Goal: Task Accomplishment & Management: Manage account settings

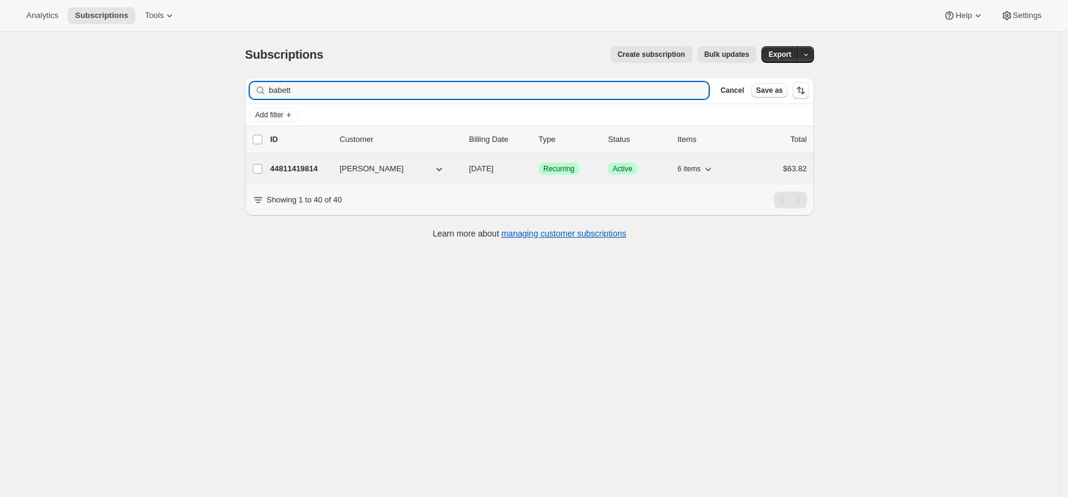
type input "babett"
click at [307, 165] on p "44811419814" at bounding box center [300, 169] width 60 height 12
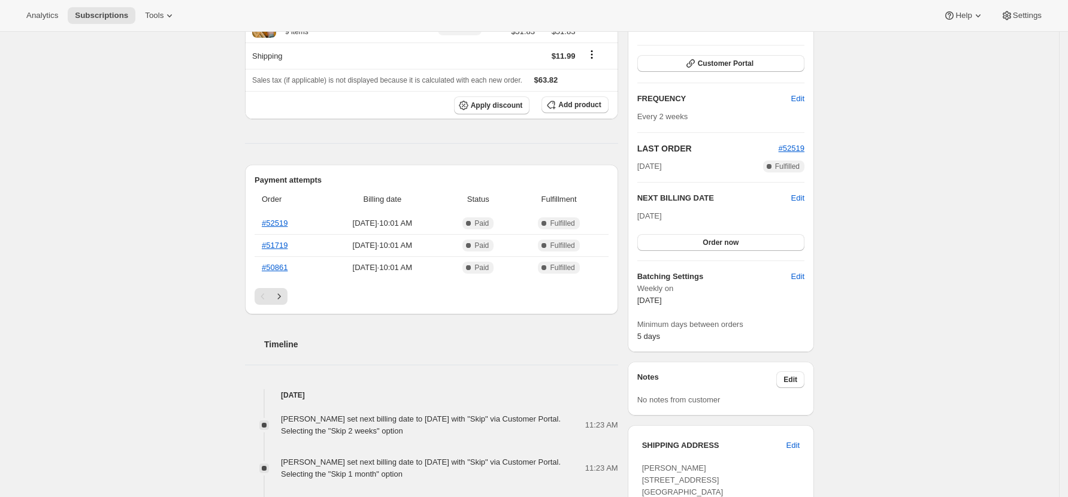
scroll to position [240, 0]
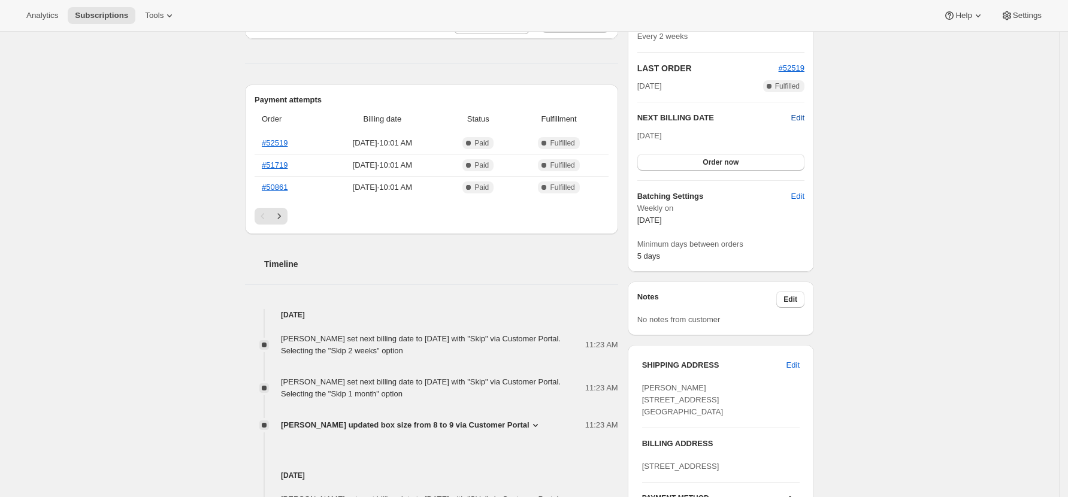
click at [800, 121] on span "Edit" at bounding box center [797, 118] width 13 height 12
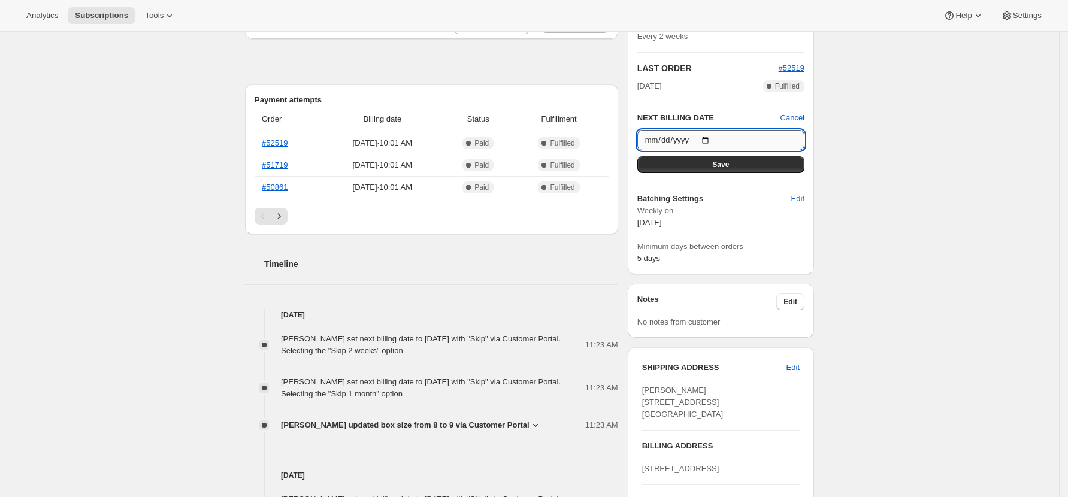
click at [707, 141] on input "[DATE]" at bounding box center [721, 140] width 167 height 20
type input "[DATE]"
click at [719, 162] on span "Save" at bounding box center [720, 165] width 17 height 10
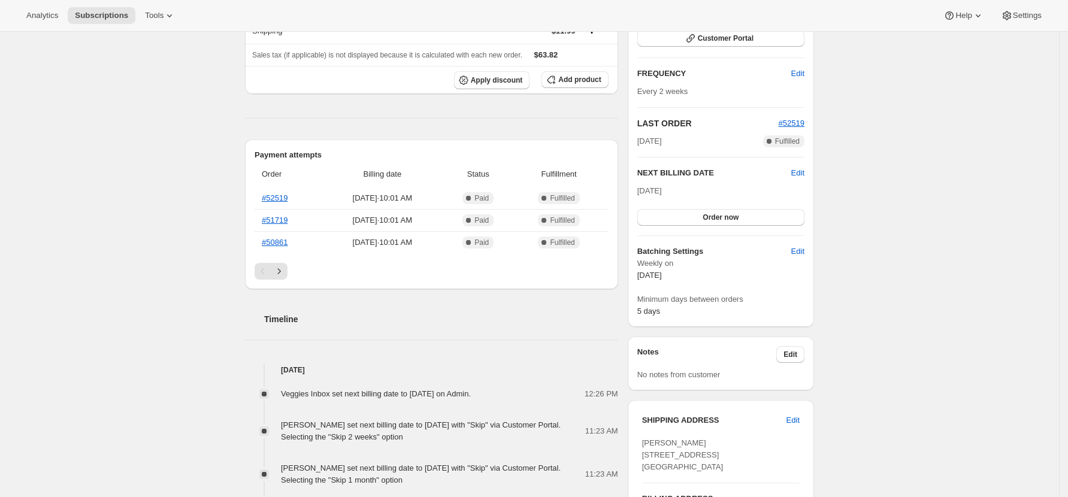
scroll to position [80, 0]
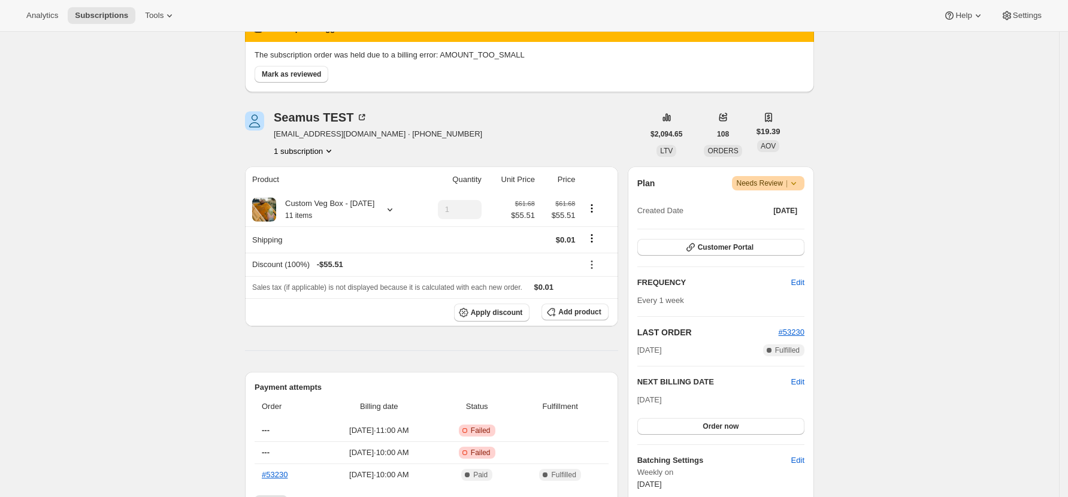
scroll to position [159, 0]
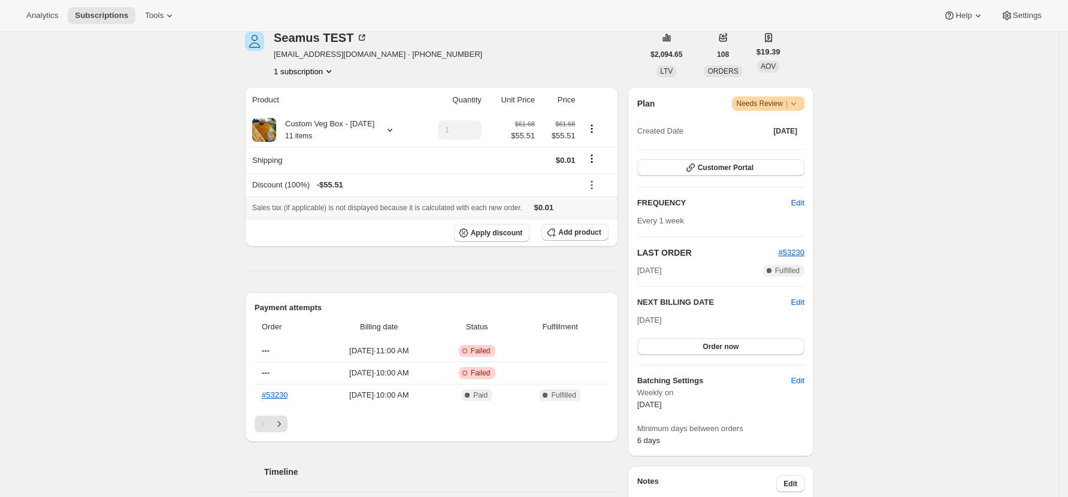
click at [552, 203] on span "$0.01" at bounding box center [544, 207] width 20 height 9
click at [593, 158] on icon "Shipping actions" at bounding box center [592, 159] width 2 height 2
click at [600, 178] on span "Edit shipping rate" at bounding box center [596, 182] width 60 height 9
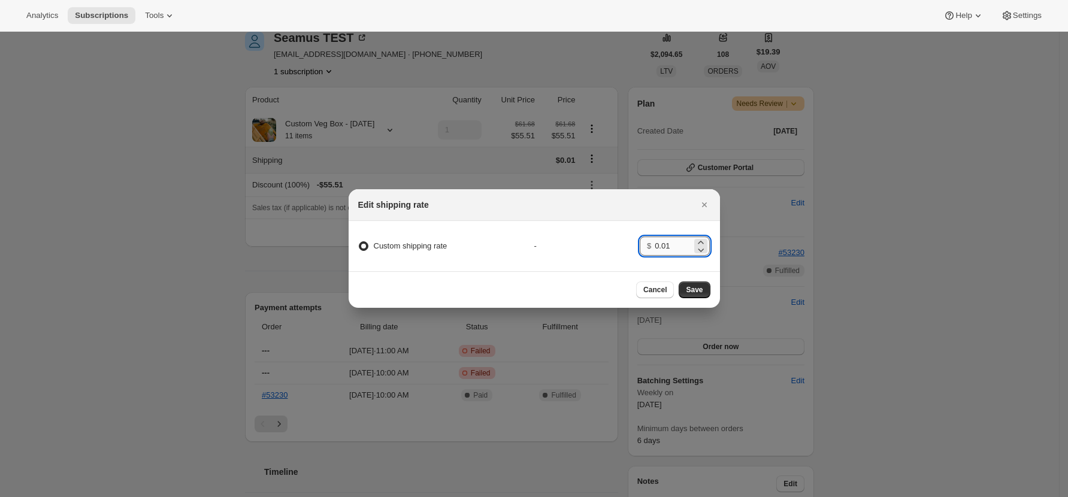
click at [676, 244] on input "0.01" at bounding box center [673, 246] width 37 height 19
type input "0.50"
click at [684, 295] on button "Save" at bounding box center [694, 290] width 31 height 17
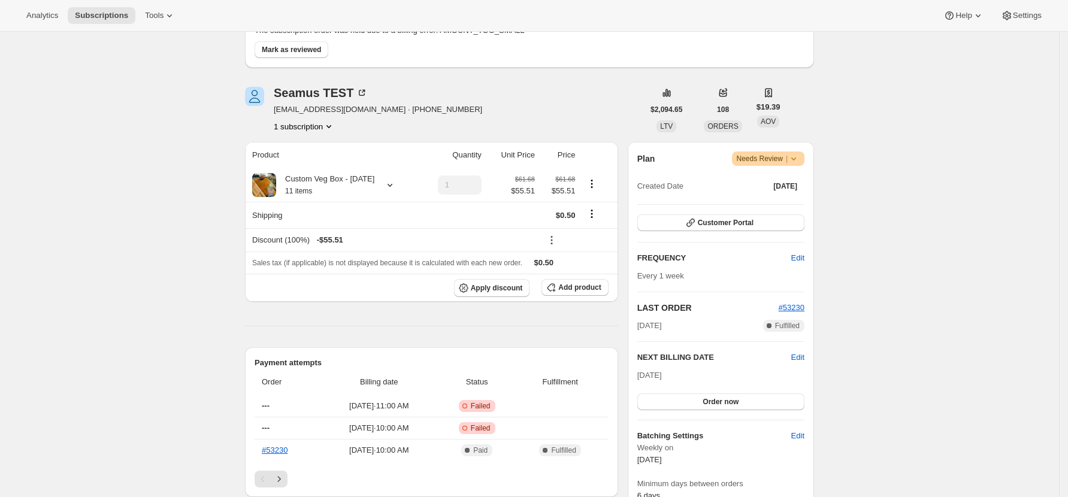
click at [800, 160] on icon at bounding box center [794, 159] width 12 height 12
drag, startPoint x: 931, startPoint y: 188, endPoint x: 839, endPoint y: 165, distance: 94.6
click at [931, 187] on div "Subscription #37129846950. This page is ready Subscription #37129846950 Success…" at bounding box center [529, 505] width 1059 height 1267
click at [772, 157] on span "Needs Review |" at bounding box center [769, 159] width 64 height 12
click at [922, 187] on div "Subscription #37129846950. This page is ready Subscription #37129846950 Success…" at bounding box center [529, 505] width 1059 height 1267
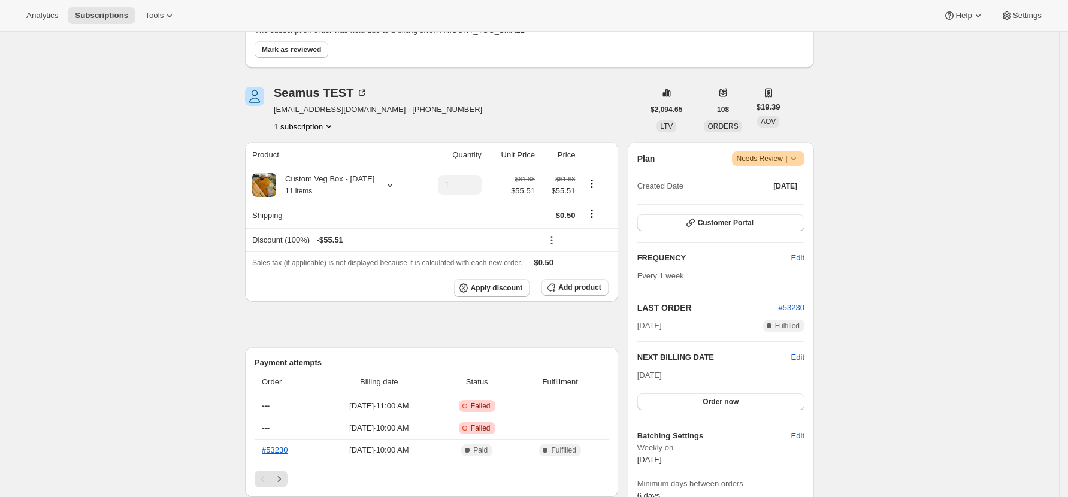
scroll to position [0, 0]
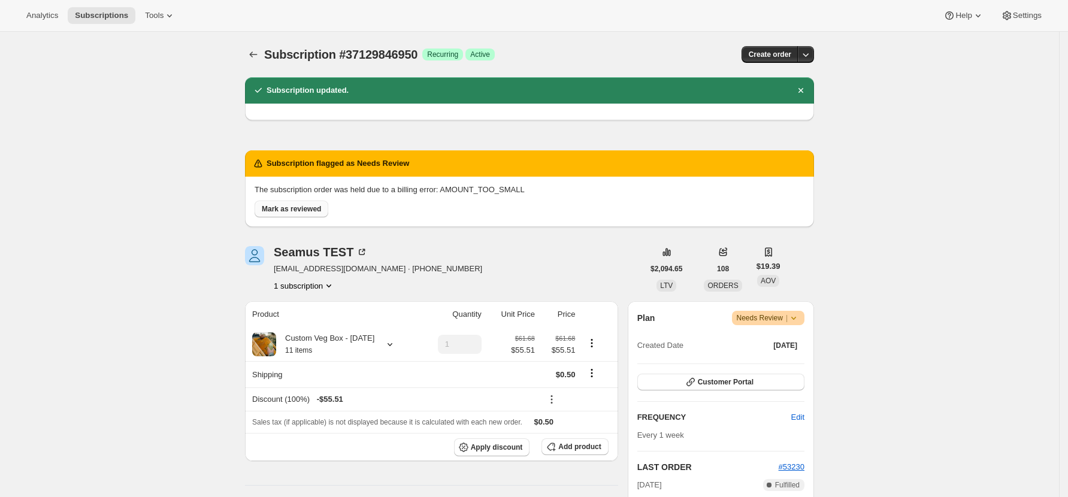
click at [294, 211] on span "Mark as reviewed" at bounding box center [291, 209] width 59 height 10
